Goal: Information Seeking & Learning: Learn about a topic

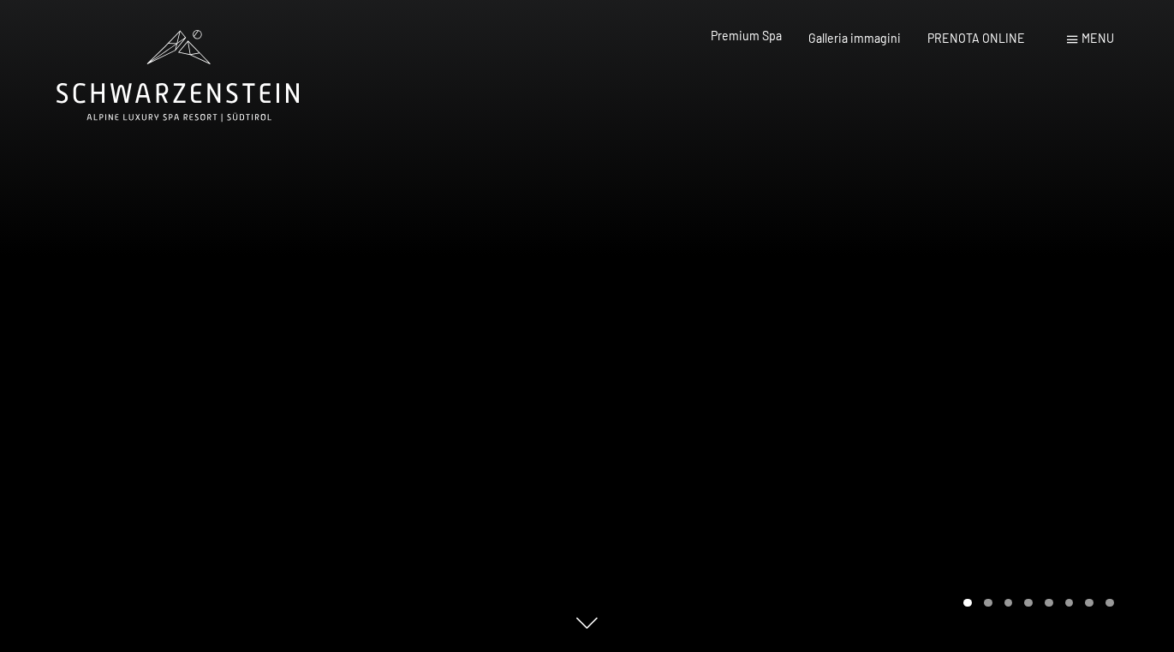
click at [755, 43] on span "Premium Spa" at bounding box center [746, 35] width 71 height 15
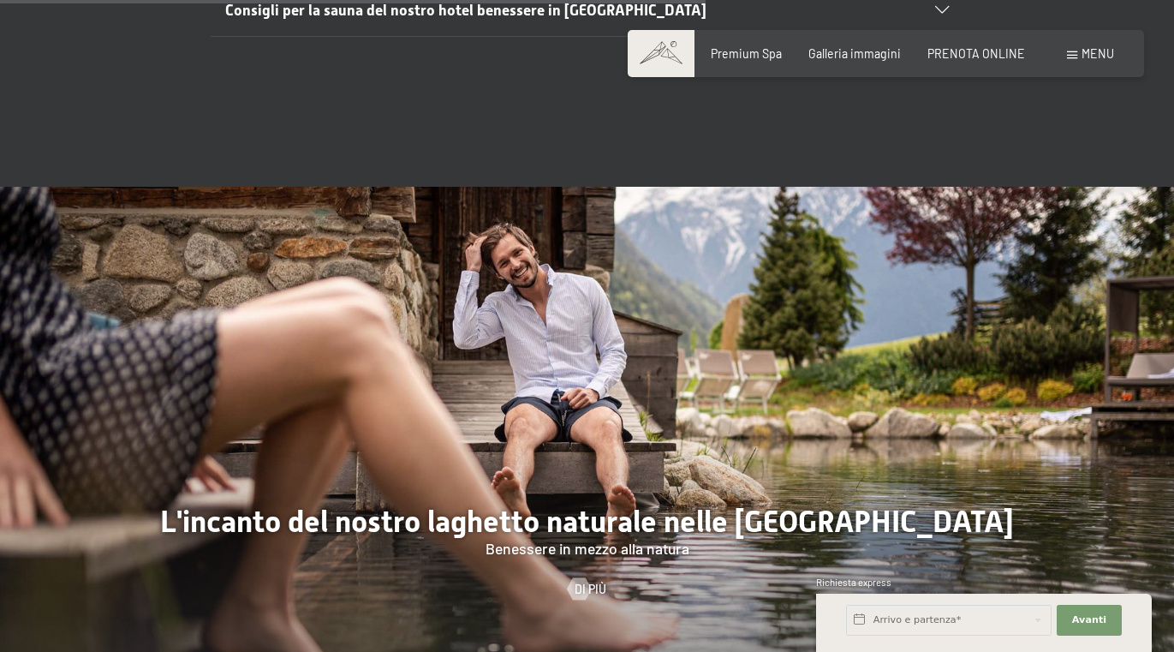
scroll to position [5368, 0]
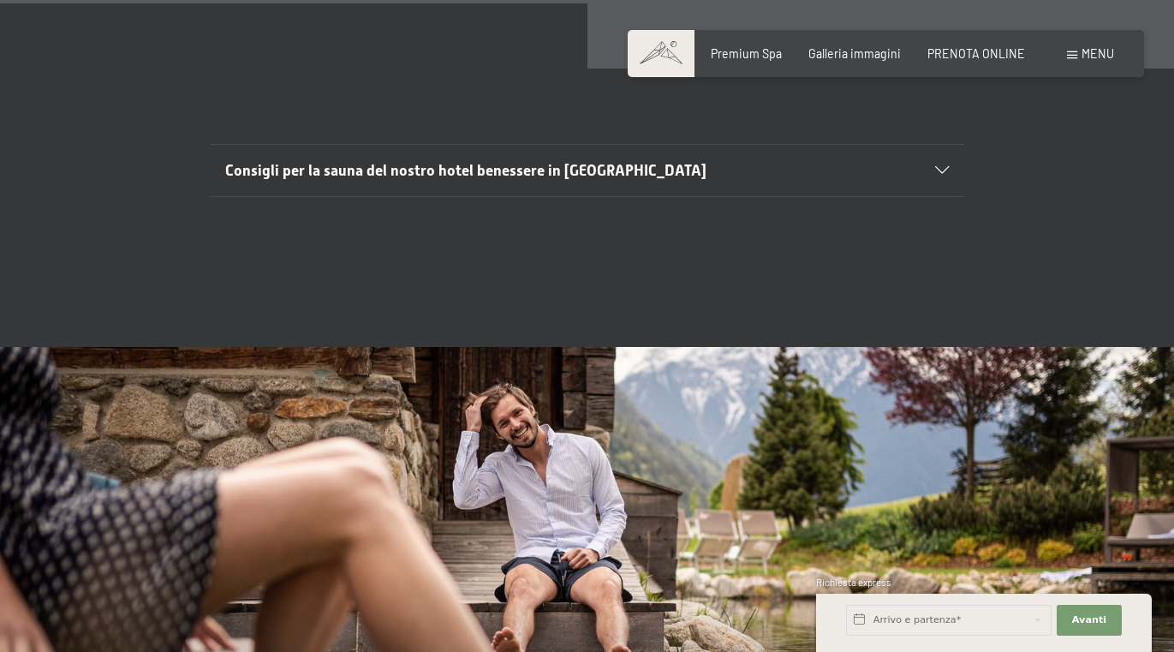
click at [536, 162] on span "Consigli per la sauna del nostro hotel benessere in [GEOGRAPHIC_DATA]" at bounding box center [465, 170] width 481 height 17
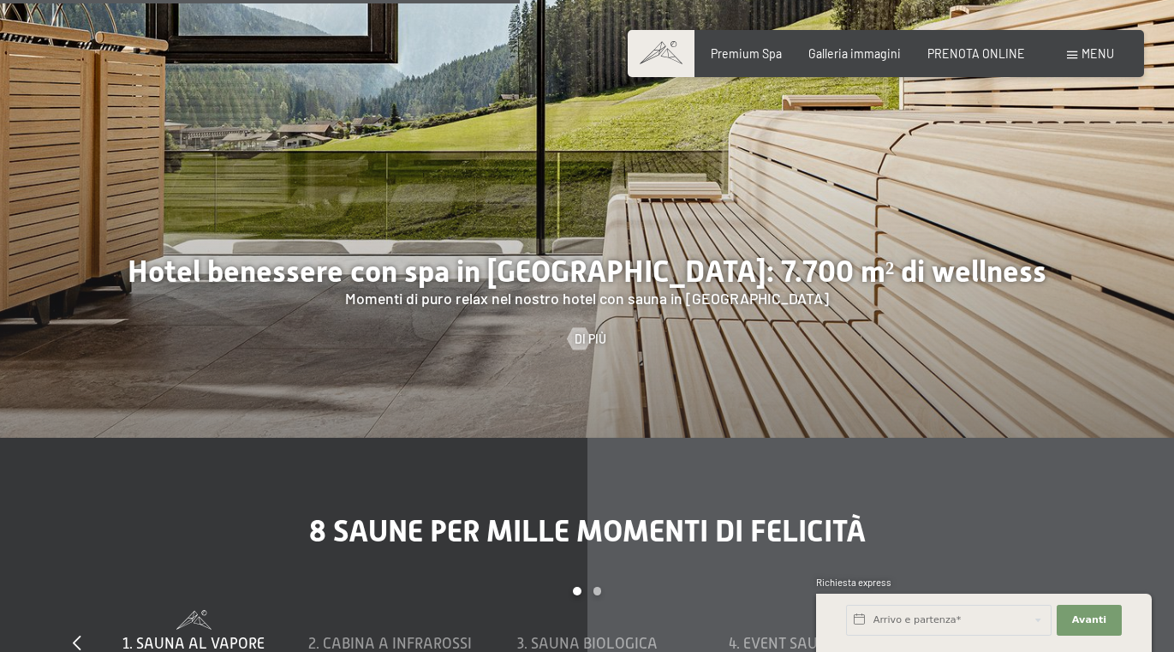
scroll to position [3102, 0]
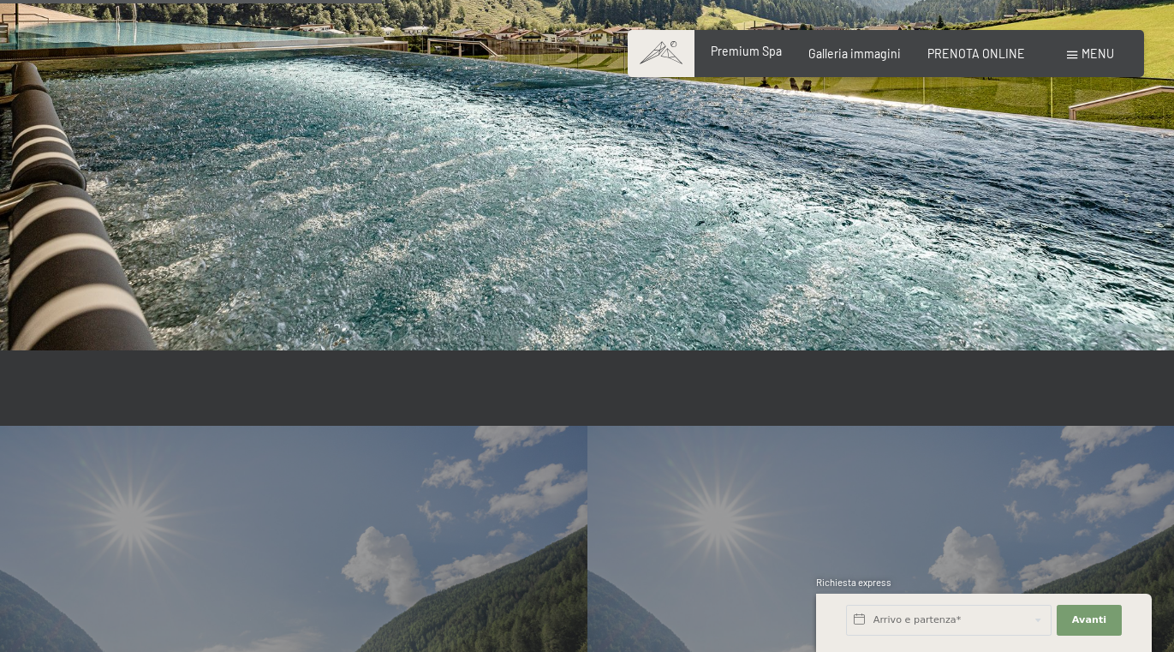
click at [782, 56] on span "Premium Spa" at bounding box center [746, 51] width 71 height 15
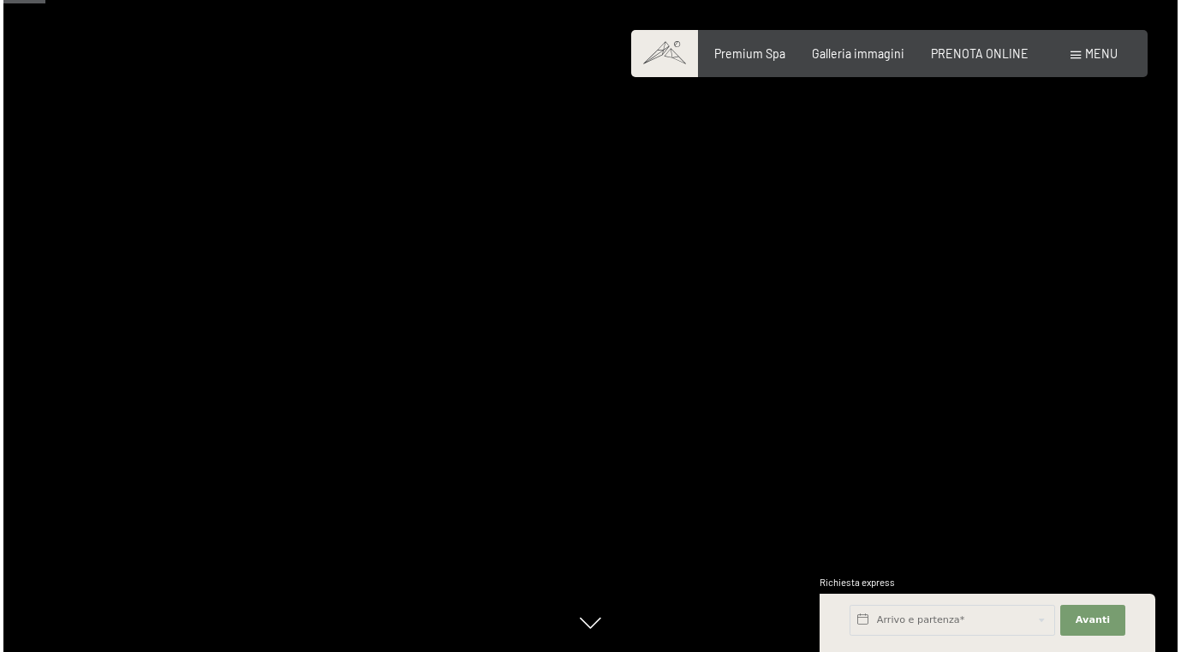
scroll to position [600, 0]
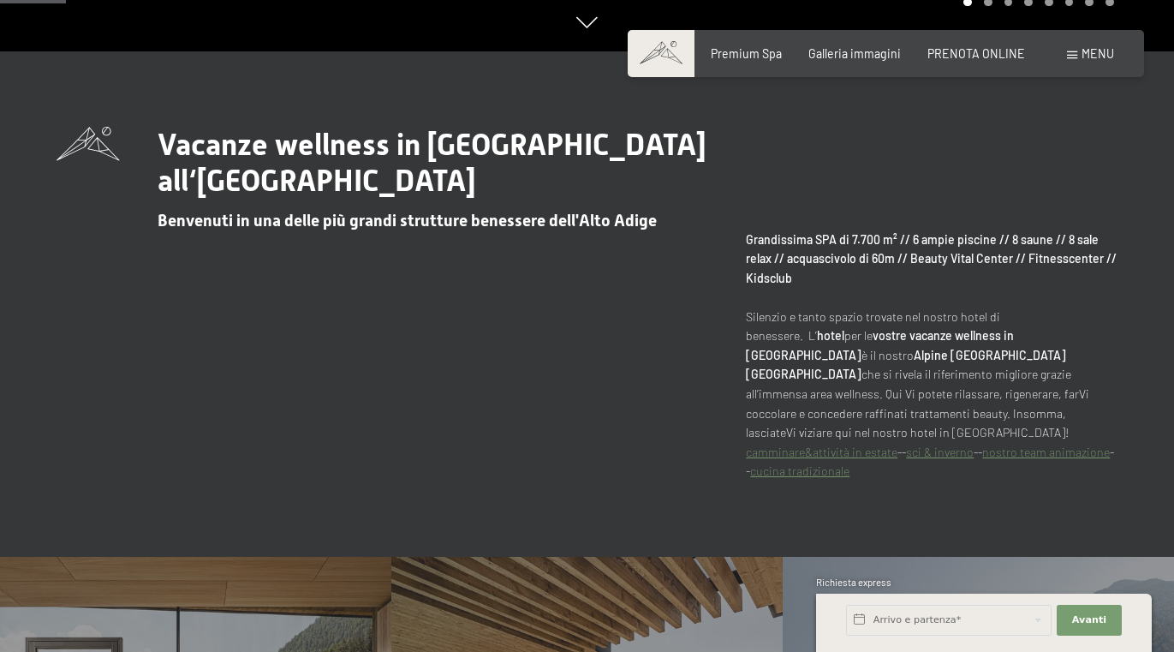
click at [1090, 56] on span "Menu" at bounding box center [1098, 53] width 33 height 15
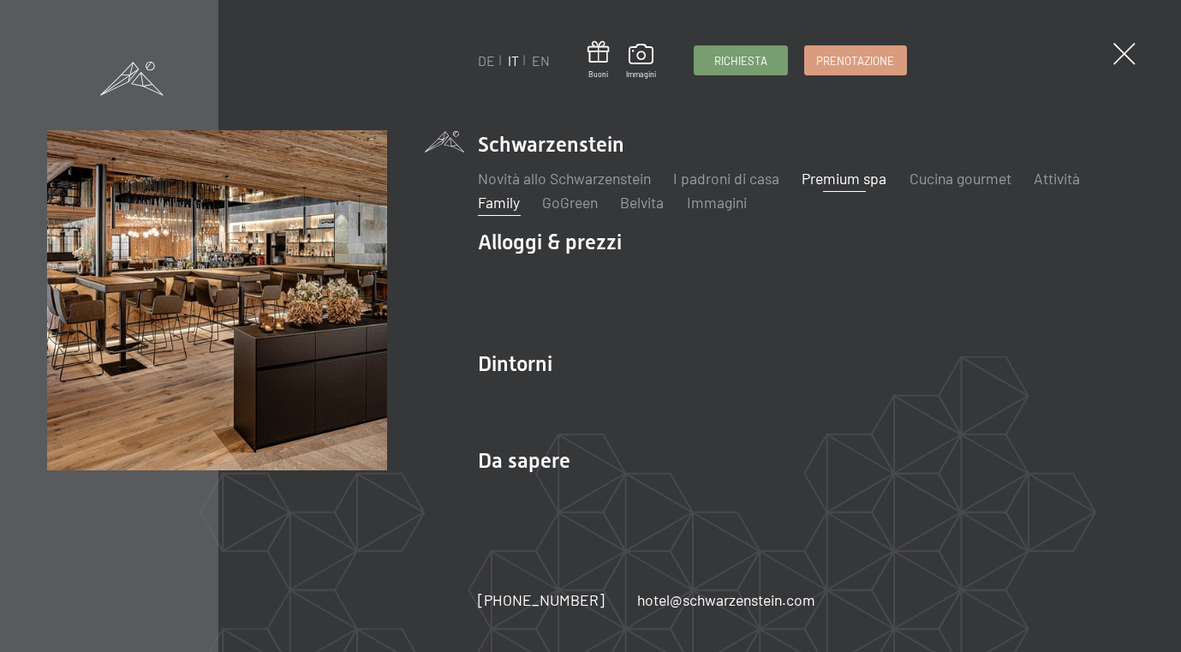
click at [498, 204] on link "Family" at bounding box center [499, 202] width 42 height 19
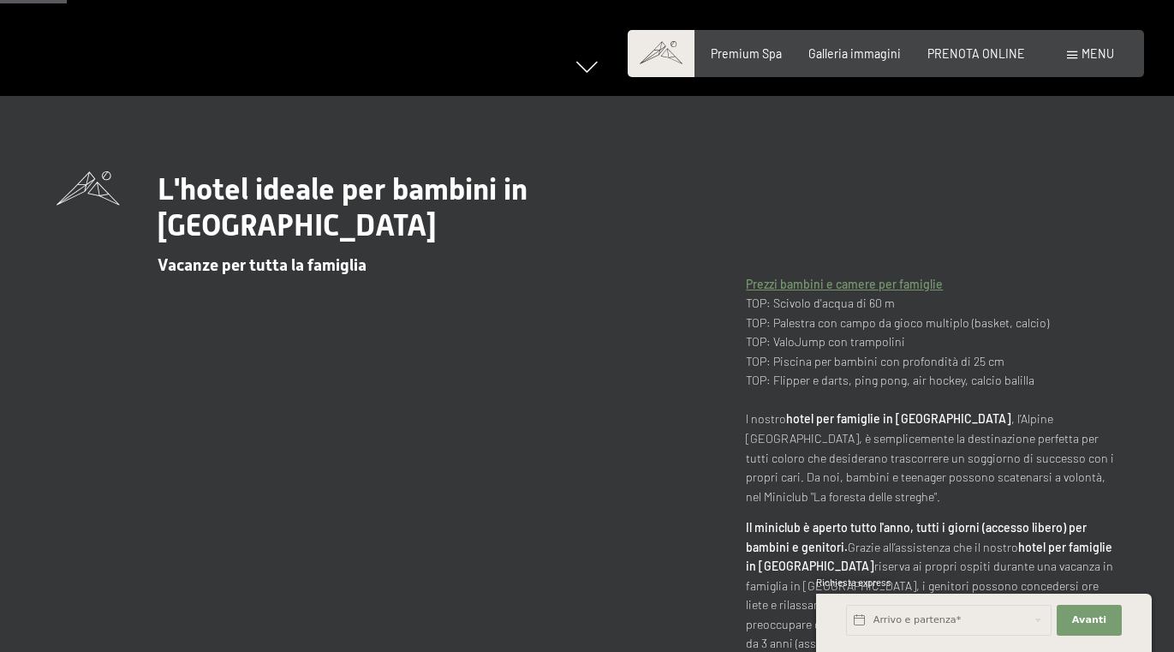
scroll to position [621, 0]
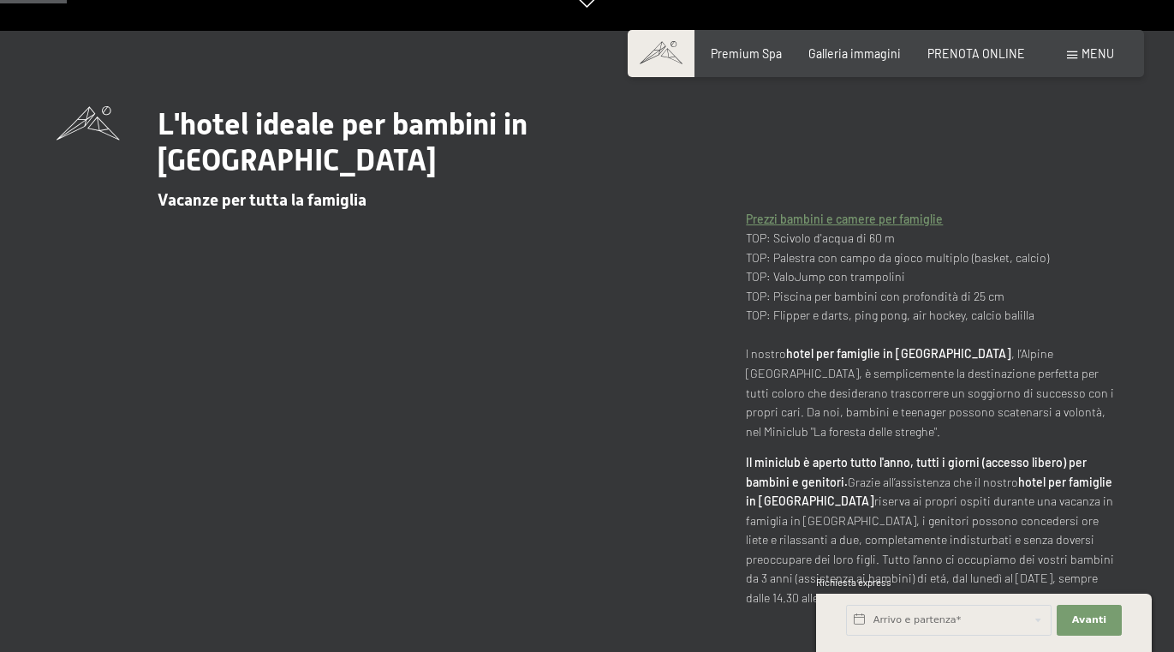
drag, startPoint x: 966, startPoint y: 324, endPoint x: 1006, endPoint y: 386, distance: 74.4
click at [1006, 386] on p "Prezzi bambini e camere per famiglie TOP: Scivolo d'acqua di 60 m TOP: Palestra…" at bounding box center [932, 325] width 372 height 231
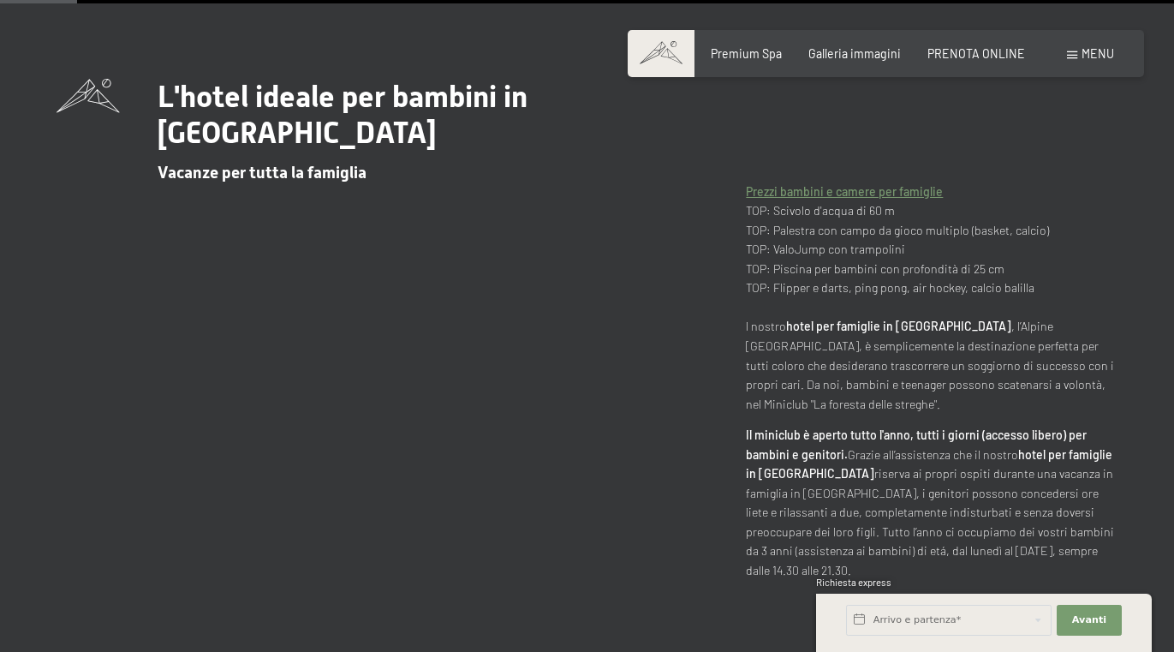
scroll to position [719, 0]
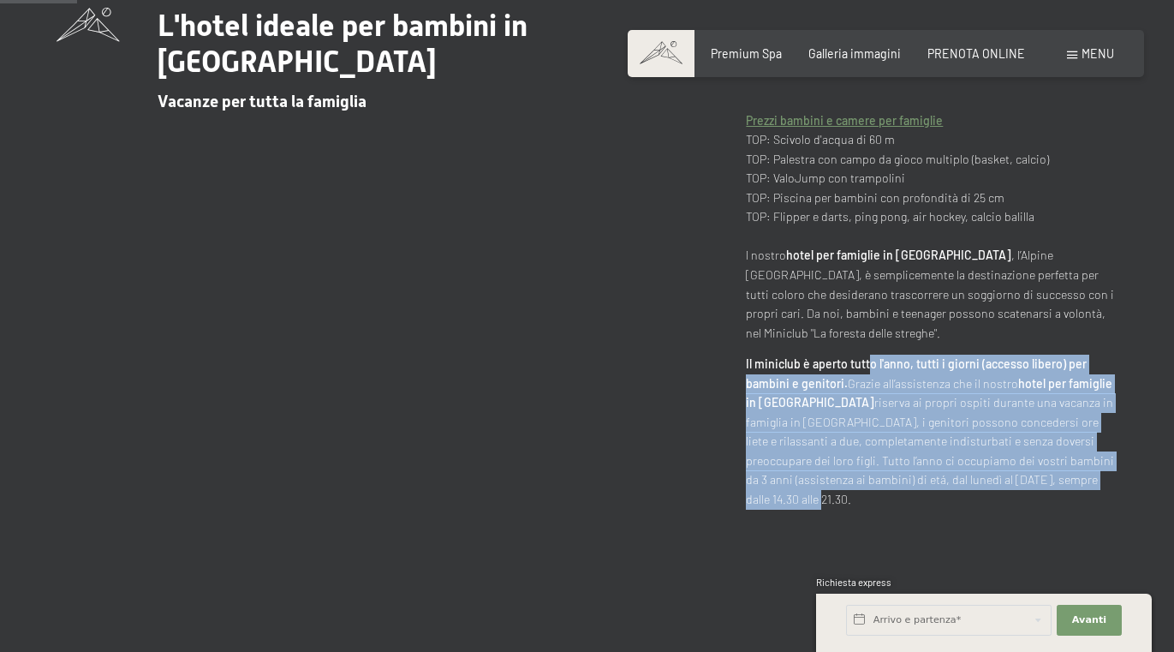
drag, startPoint x: 868, startPoint y: 324, endPoint x: 1119, endPoint y: 443, distance: 278.5
click at [1119, 443] on div "L'hotel ideale per bambini in [GEOGRAPHIC_DATA] Vacanze per tutta la famiglia P…" at bounding box center [587, 258] width 1174 height 501
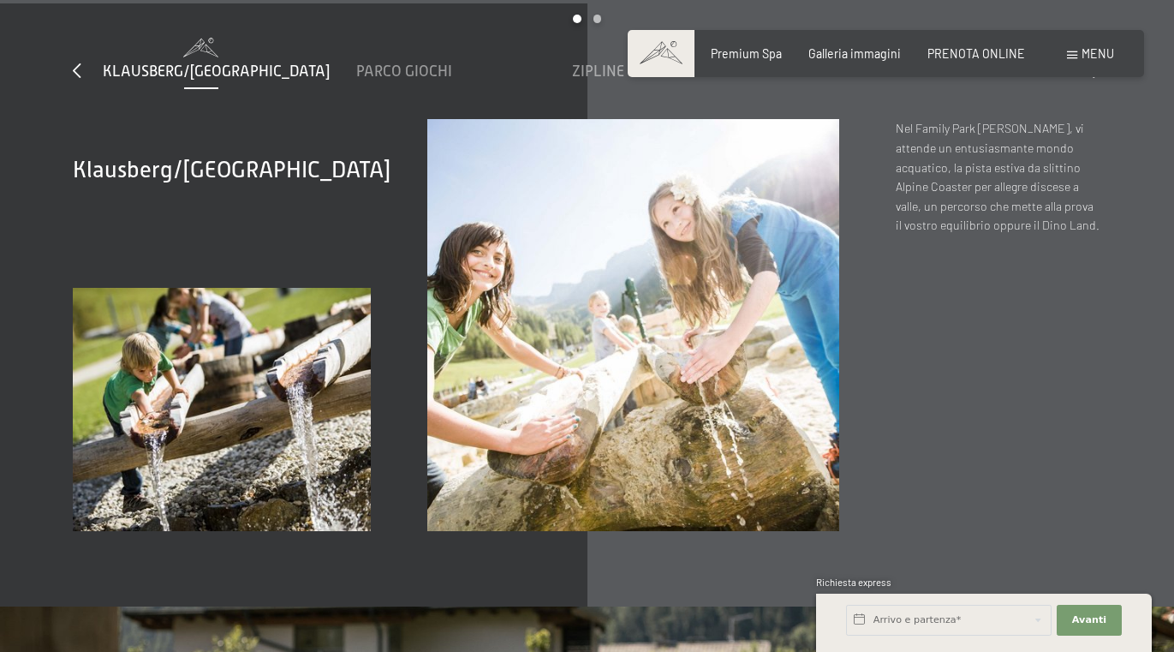
scroll to position [6002, 0]
